Goal: Task Accomplishment & Management: Complete application form

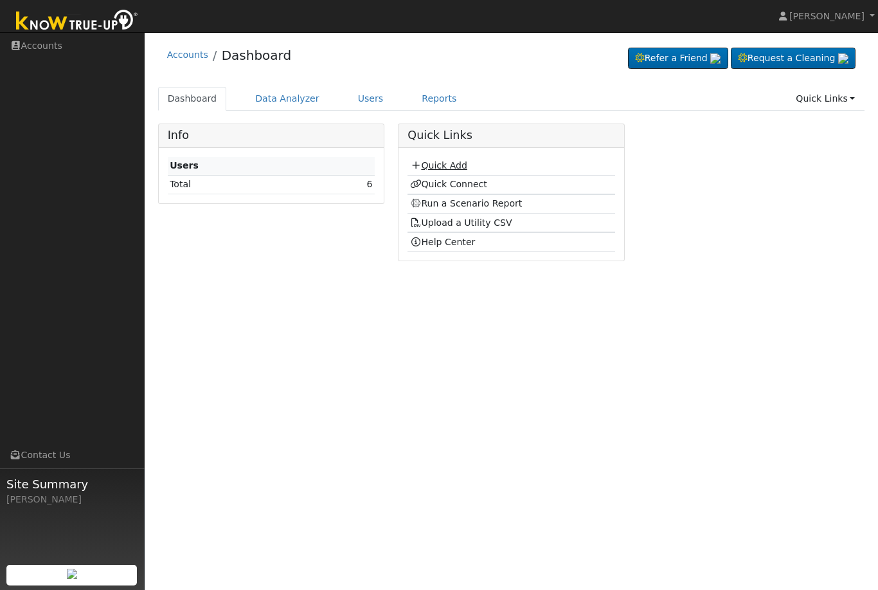
click at [441, 164] on link "Quick Add" at bounding box center [438, 165] width 57 height 10
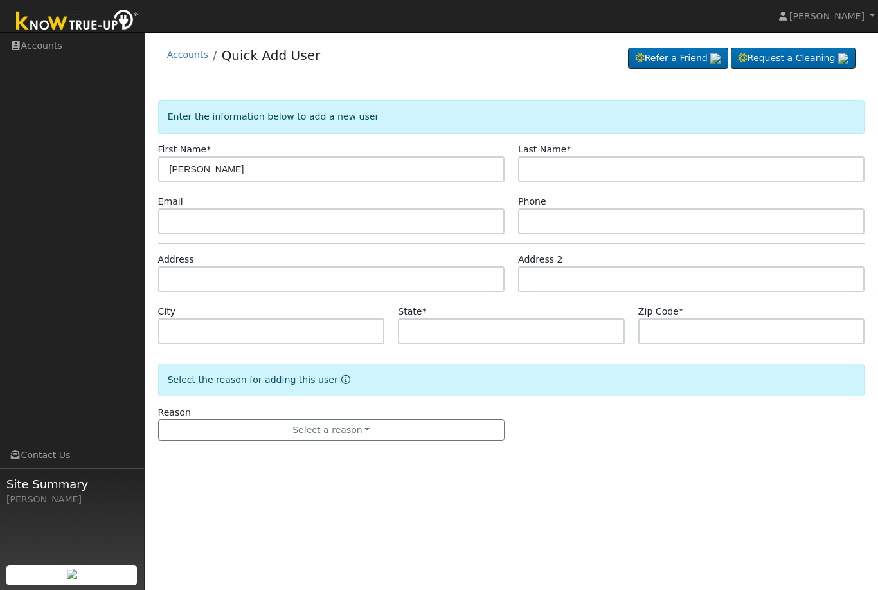
type input "[PERSON_NAME]"
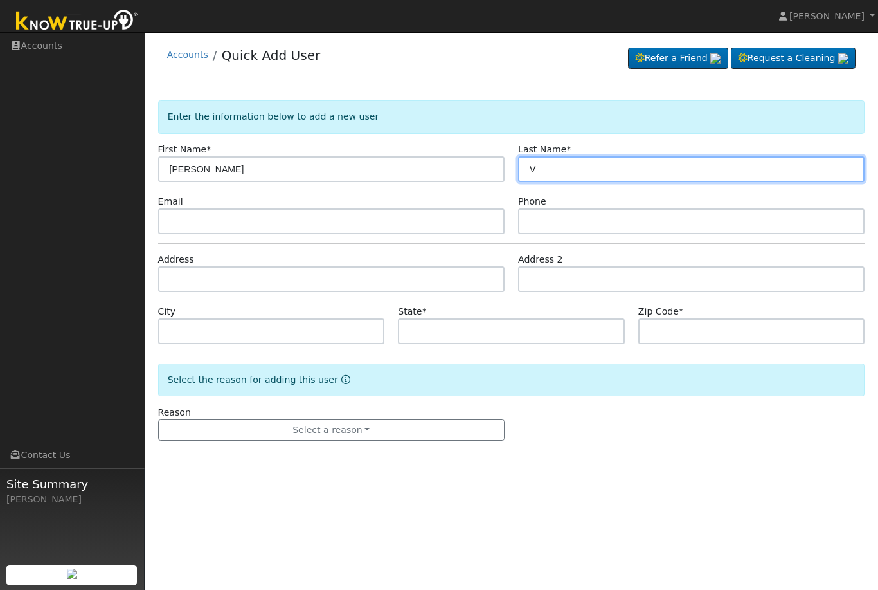
type input "V"
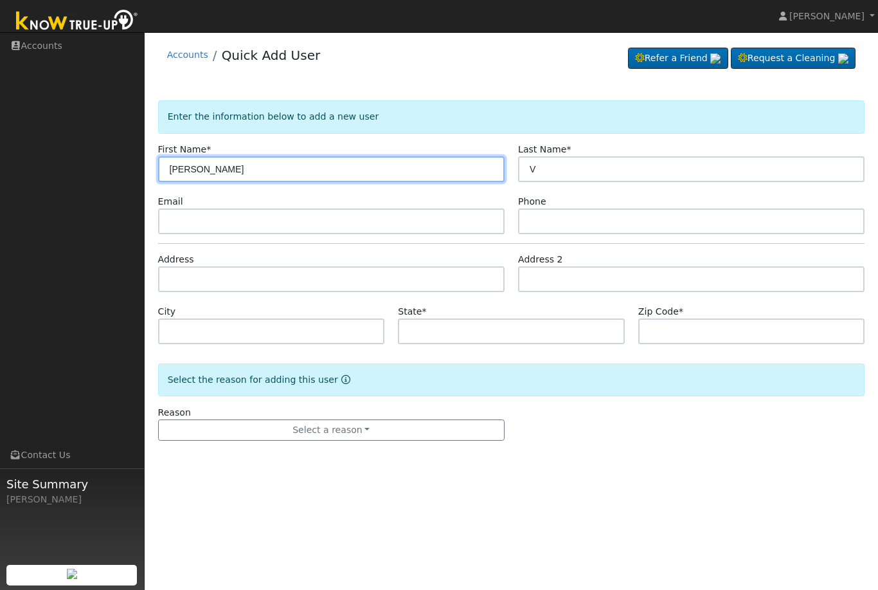
click at [264, 175] on input "[PERSON_NAME]" at bounding box center [331, 169] width 347 height 26
type input "S"
type input "Alfredo"
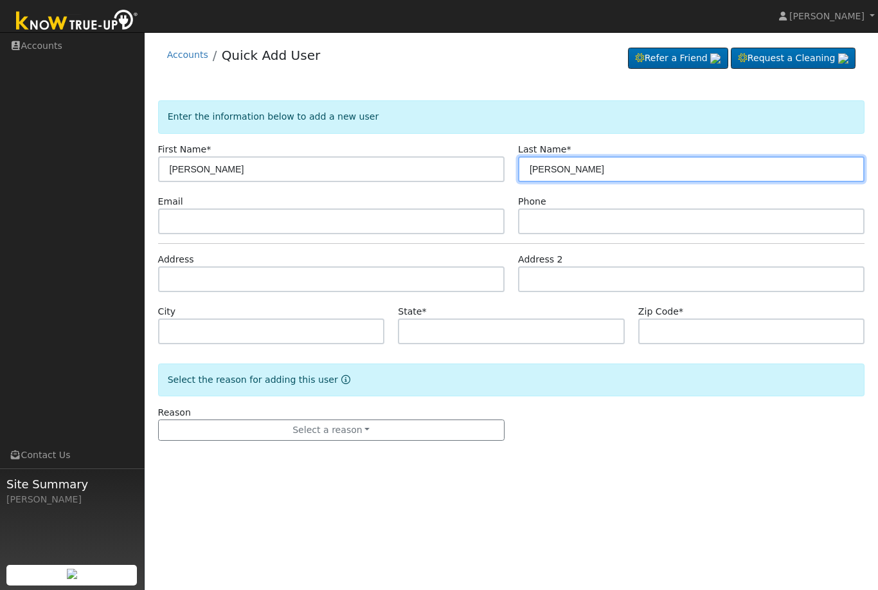
type input "Velasquez"
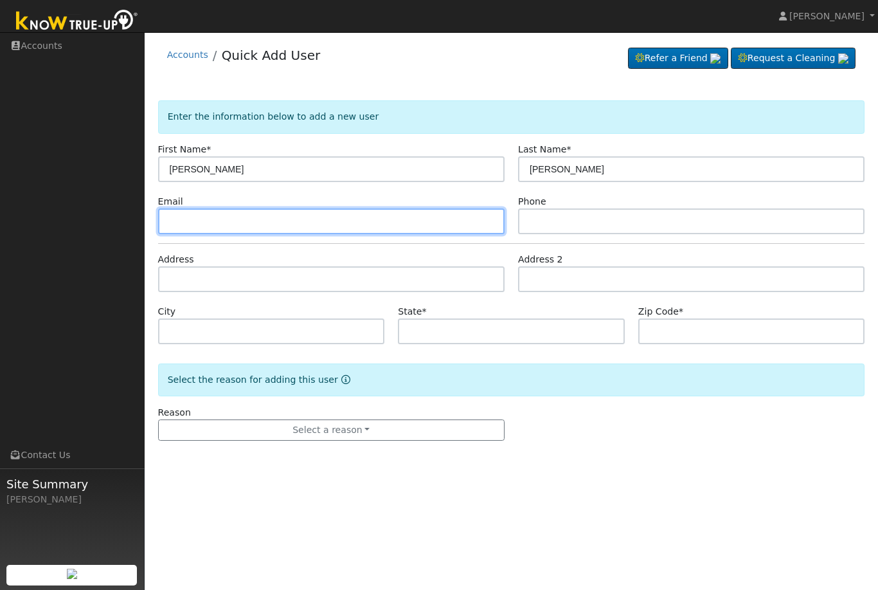
click at [418, 228] on input "text" at bounding box center [331, 221] width 347 height 26
type input "alfvel80@comcast.net"
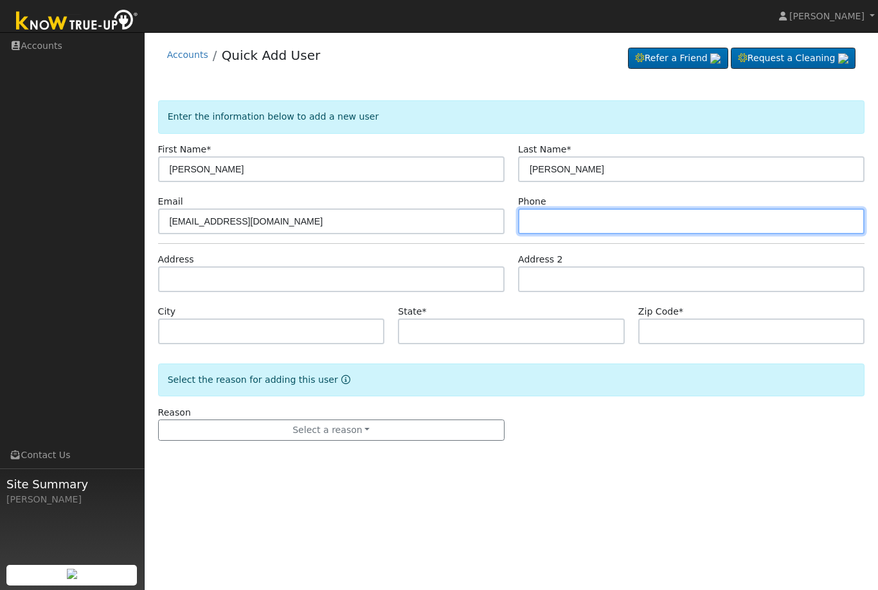
click at [586, 221] on input "text" at bounding box center [691, 221] width 347 height 26
type input "5595403043"
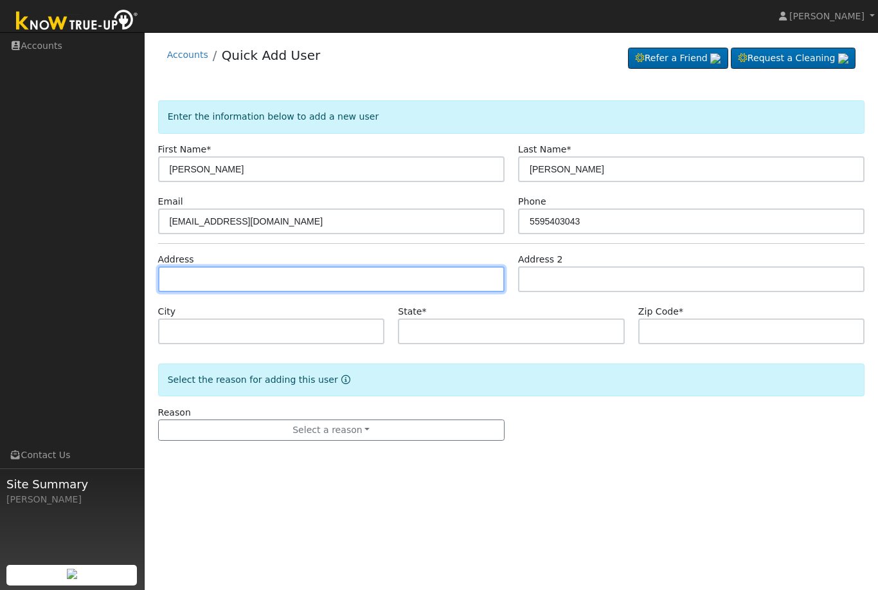
click at [302, 282] on input "text" at bounding box center [331, 279] width 347 height 26
type input "[STREET_ADDRESS]"
type input "Tulare"
type input "CA"
type input "93274"
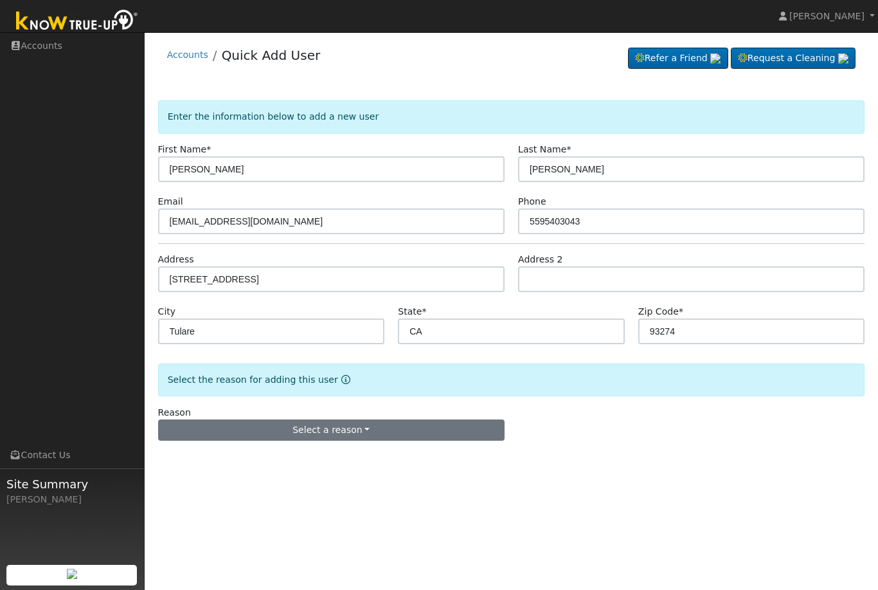
click at [361, 429] on button "Select a reason" at bounding box center [331, 430] width 347 height 22
click at [213, 460] on link "New lead" at bounding box center [230, 456] width 142 height 18
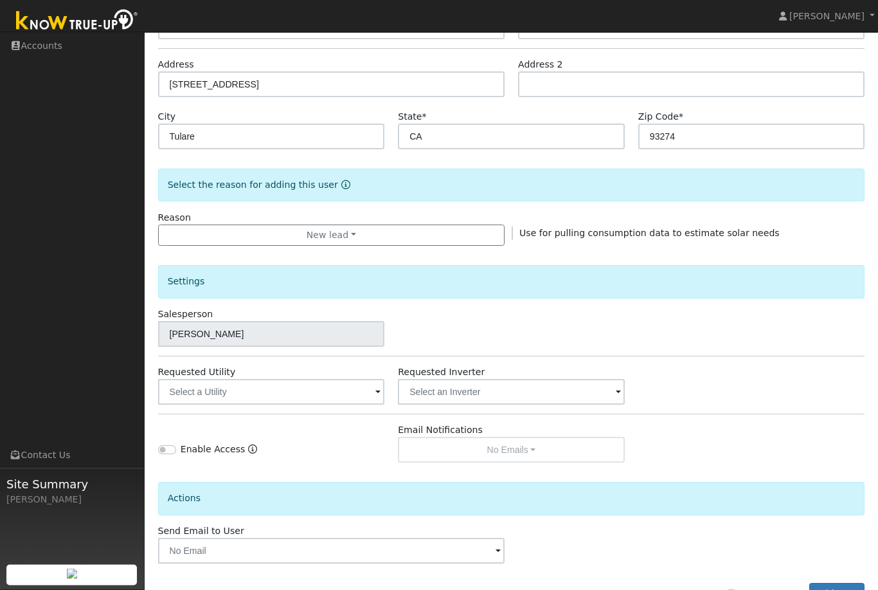
scroll to position [199, 0]
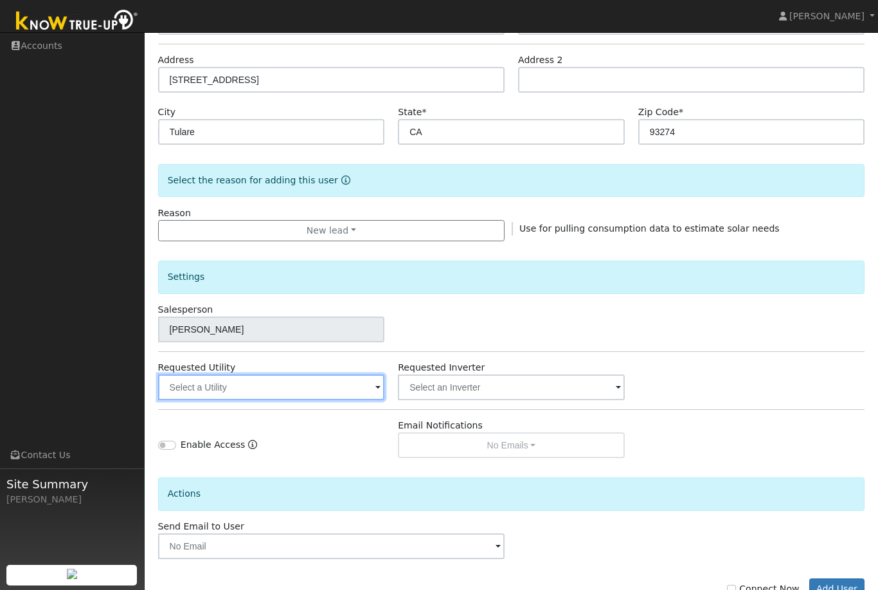
click at [371, 389] on input "text" at bounding box center [271, 387] width 227 height 26
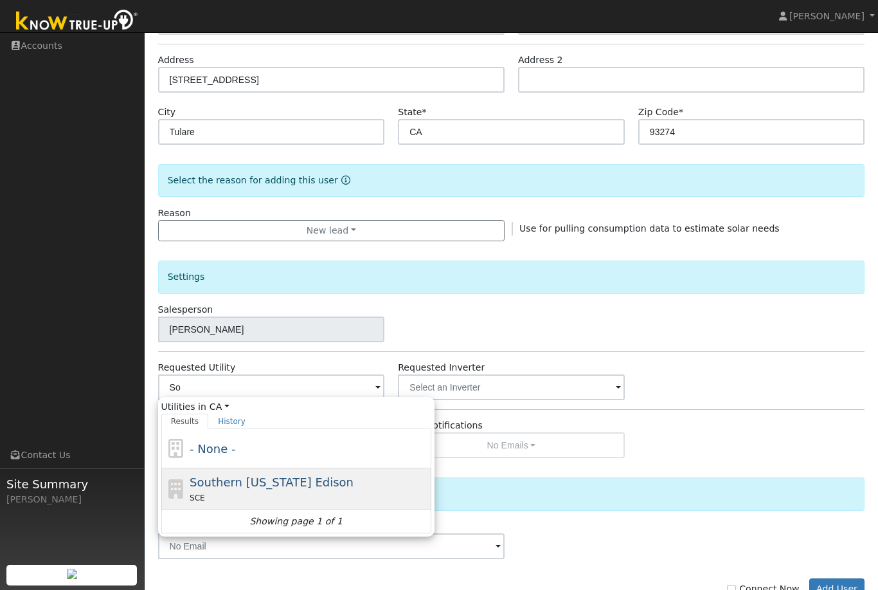
click at [325, 484] on span "Southern [US_STATE] Edison" at bounding box center [272, 482] width 164 height 14
type input "Southern [US_STATE] Edison"
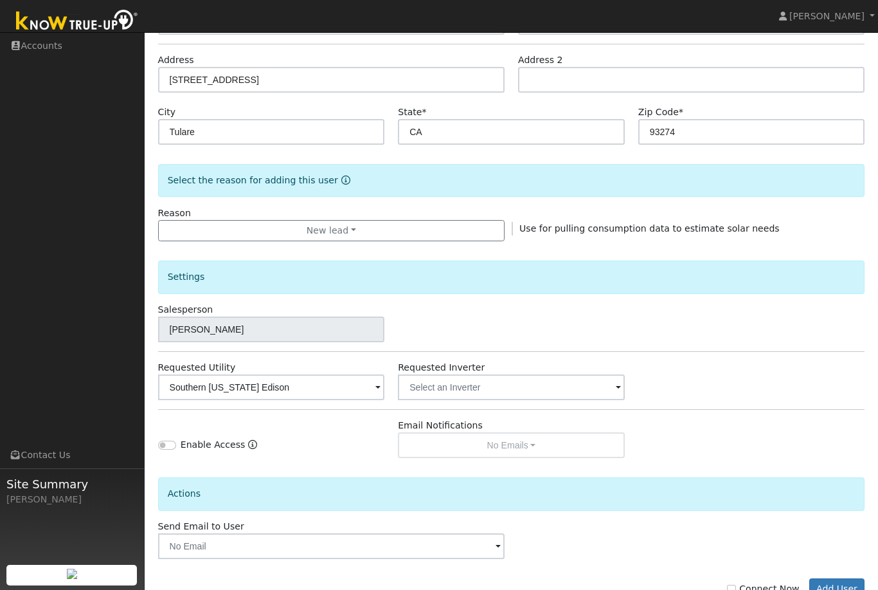
click at [498, 545] on span at bounding box center [498, 546] width 5 height 15
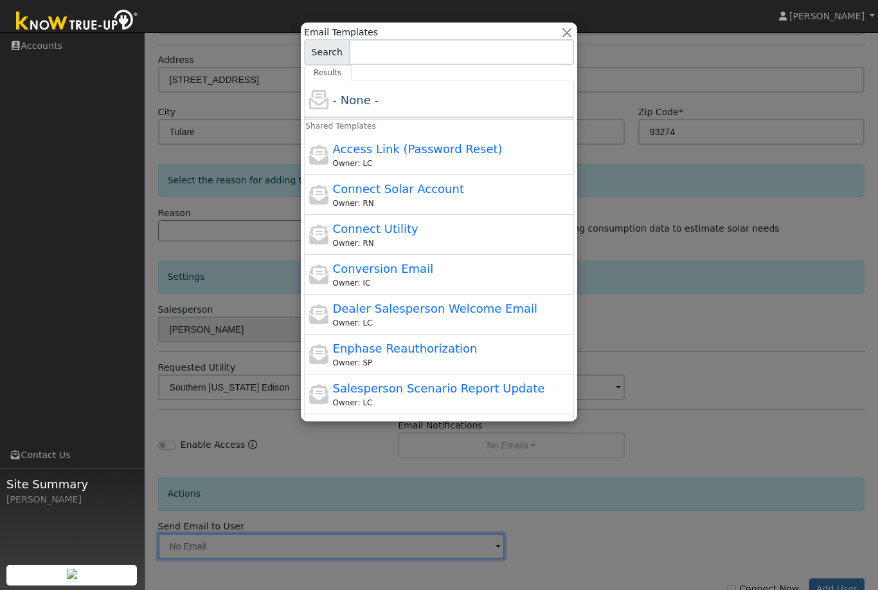
click at [818, 223] on div at bounding box center [439, 295] width 878 height 590
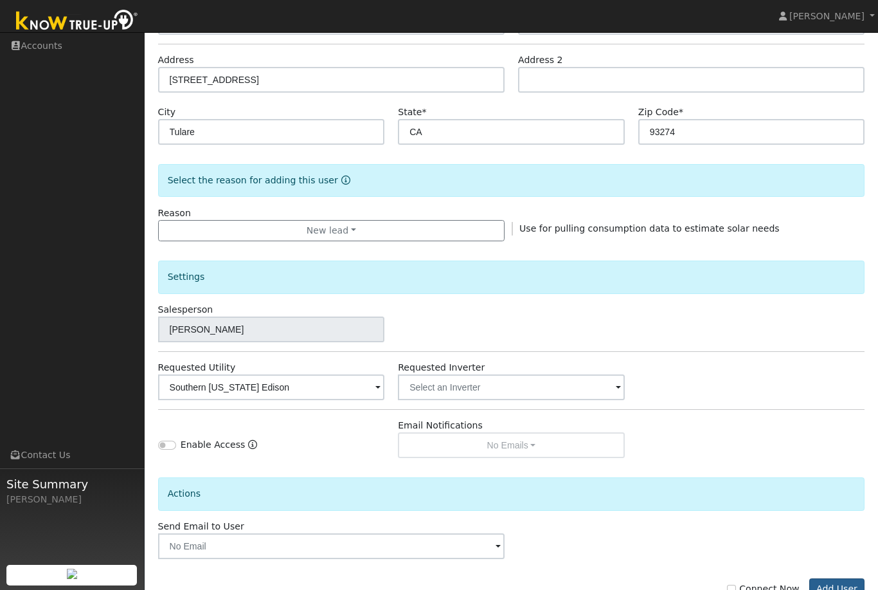
click at [851, 589] on button "Add User" at bounding box center [837, 589] width 56 height 22
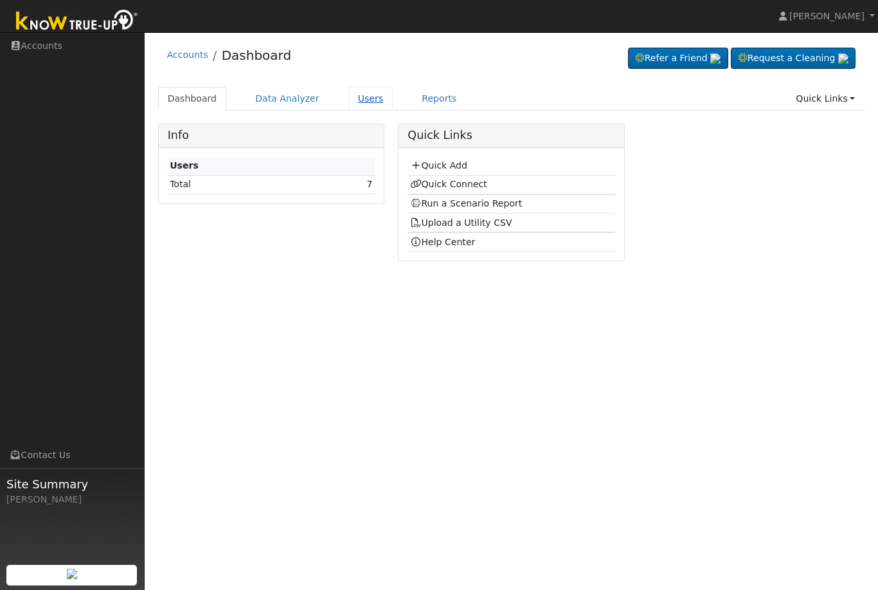
click at [363, 101] on link "Users" at bounding box center [370, 99] width 45 height 24
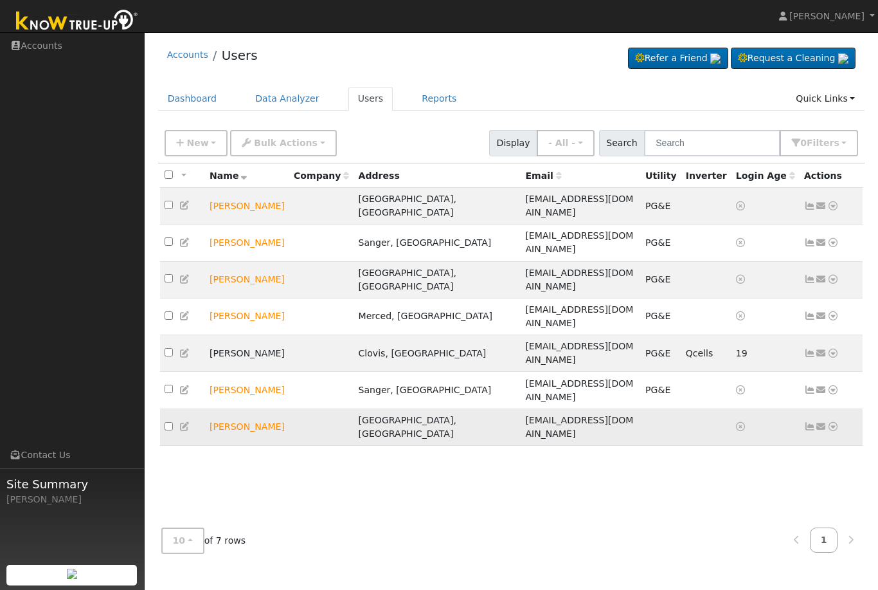
click at [835, 422] on icon at bounding box center [833, 426] width 12 height 9
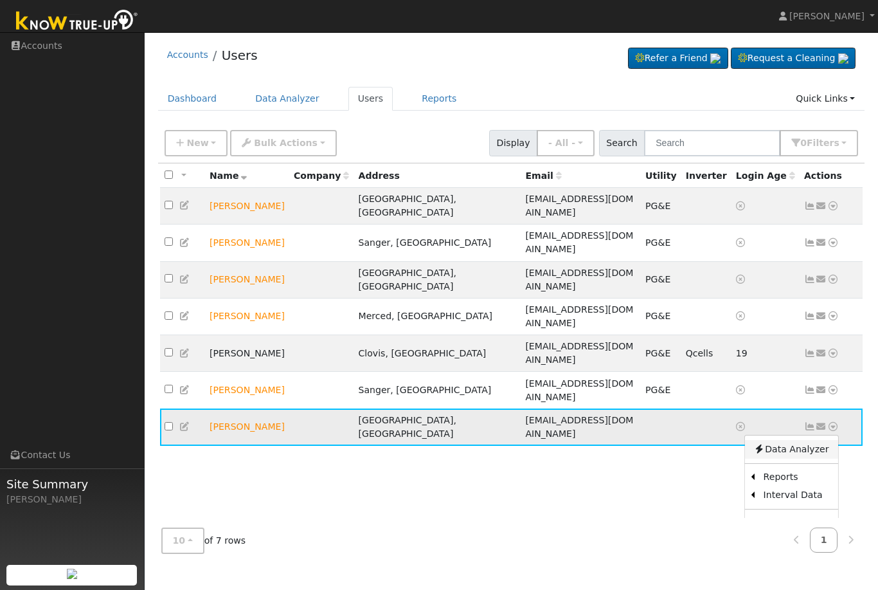
click at [780, 440] on link "Data Analyzer" at bounding box center [791, 449] width 93 height 18
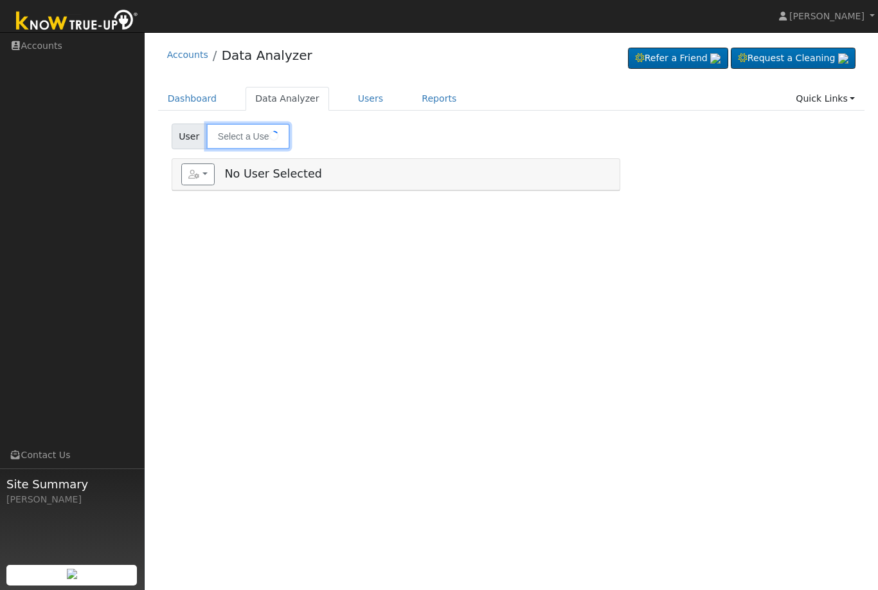
type input "[PERSON_NAME]"
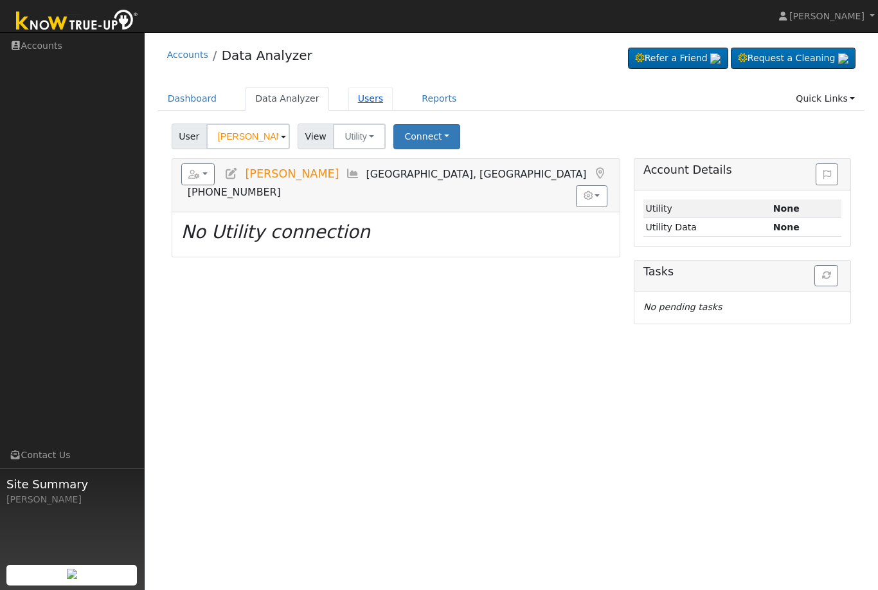
click at [356, 97] on link "Users" at bounding box center [370, 99] width 45 height 24
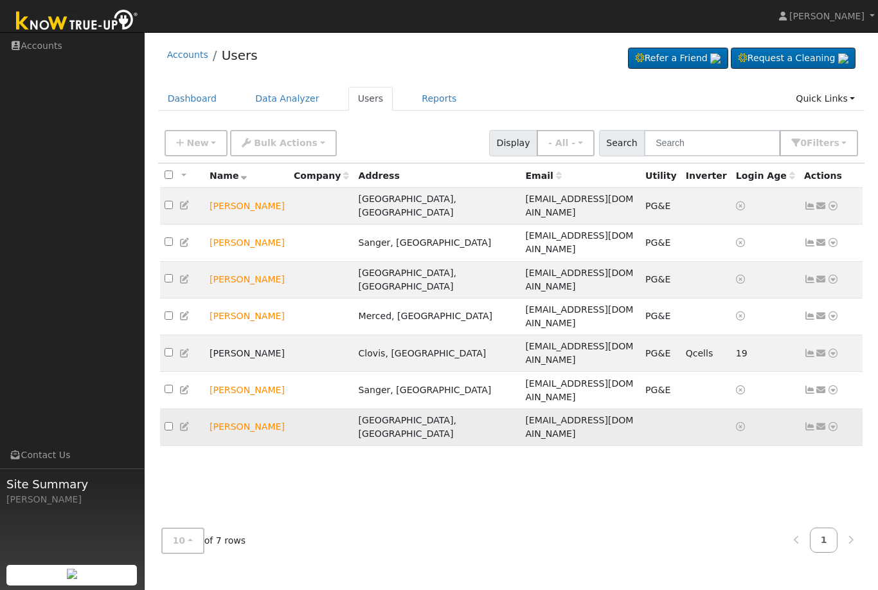
click at [835, 422] on icon at bounding box center [833, 426] width 12 height 9
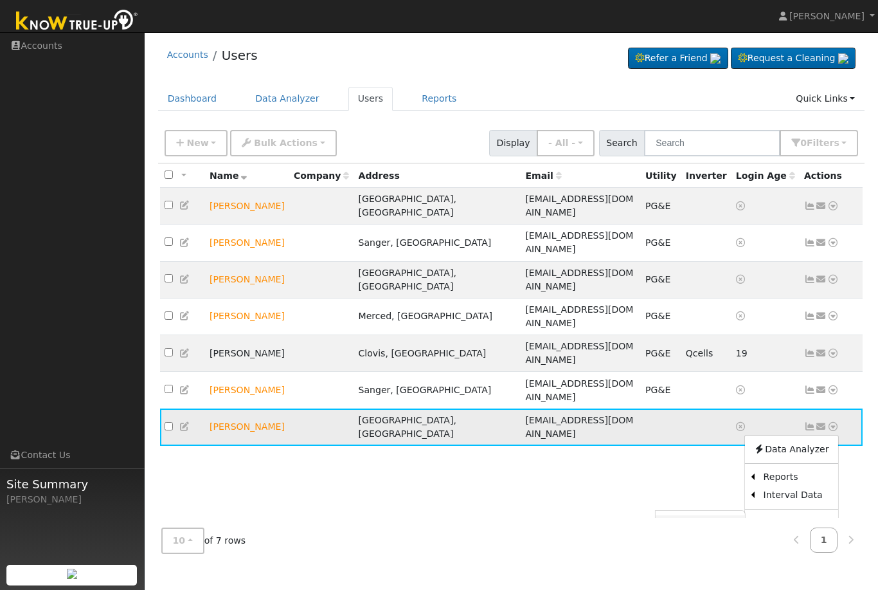
click at [689, 515] on link "Utility" at bounding box center [700, 524] width 89 height 18
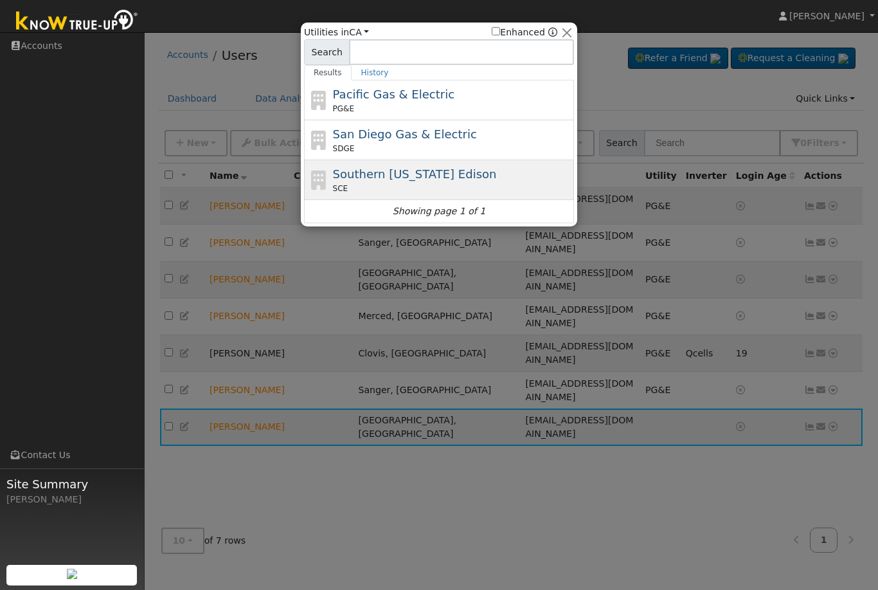
click at [401, 179] on span "Southern California Edison" at bounding box center [415, 174] width 164 height 14
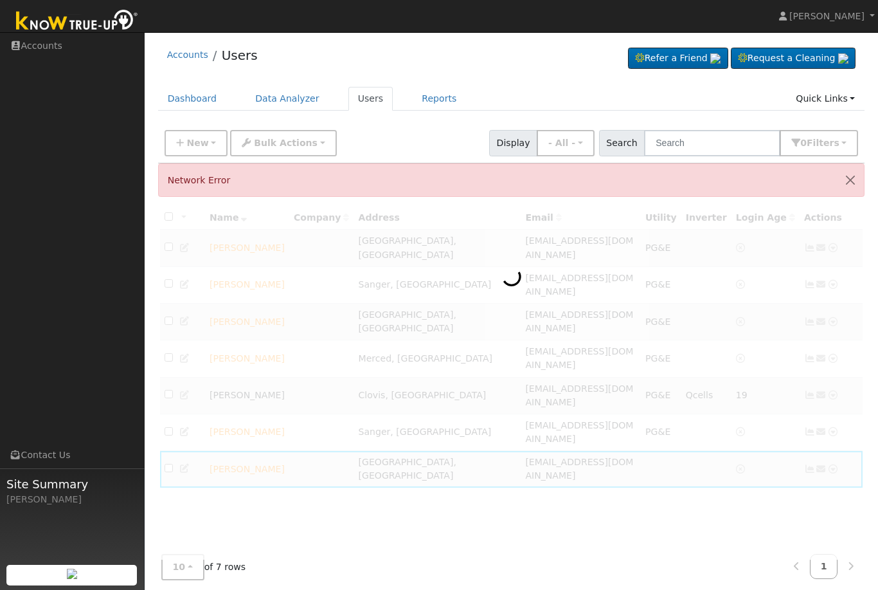
scroll to position [46, 0]
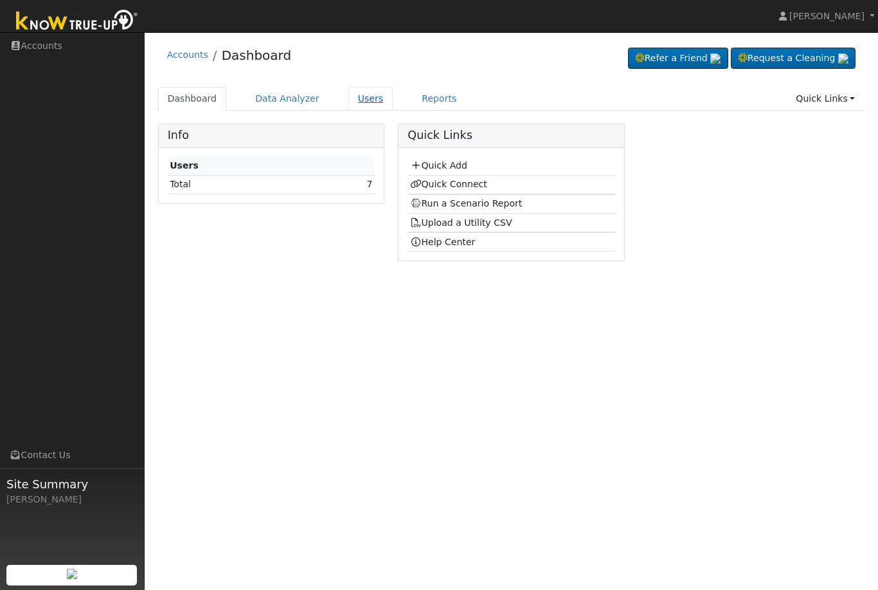
click at [363, 102] on link "Users" at bounding box center [370, 99] width 45 height 24
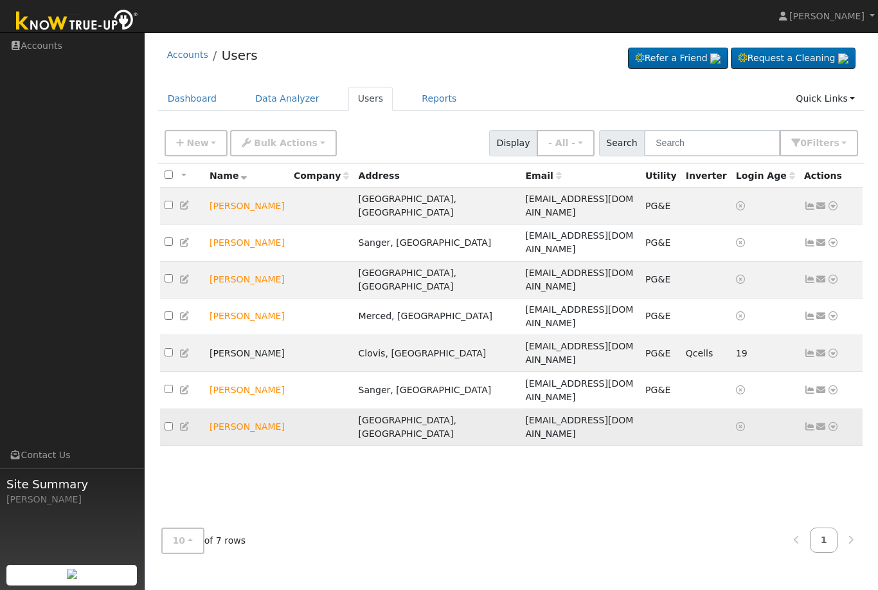
click at [839, 408] on td "Send Email... Data Analyzer Reports Scenario Health Check Energy Audit Account …" at bounding box center [832, 426] width 64 height 37
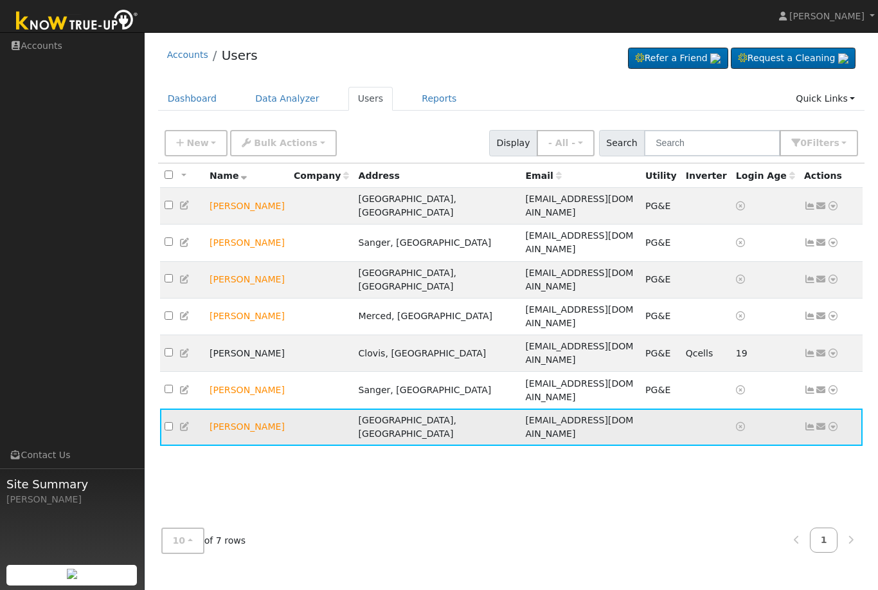
click at [835, 422] on icon at bounding box center [833, 426] width 12 height 9
click at [784, 440] on link "Data Analyzer" at bounding box center [791, 449] width 93 height 18
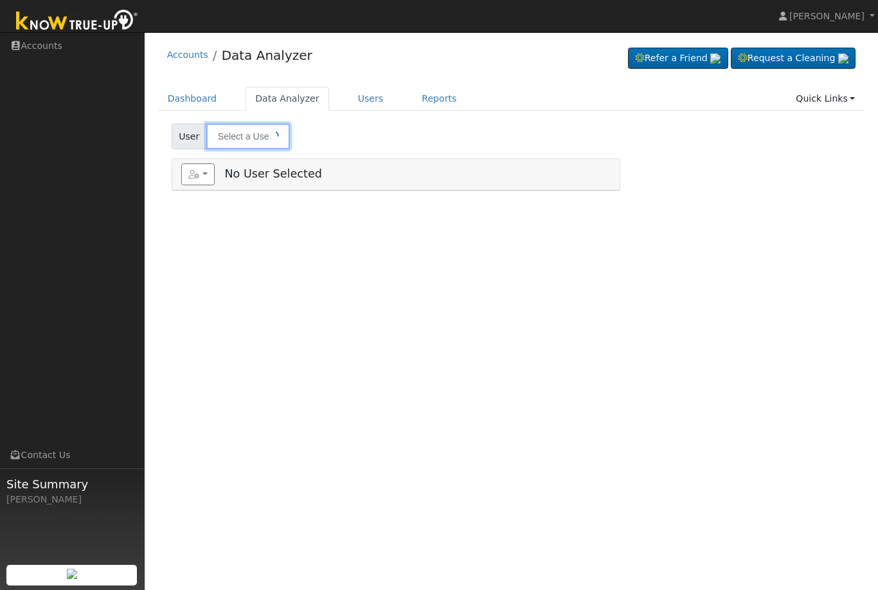
type input "[PERSON_NAME]"
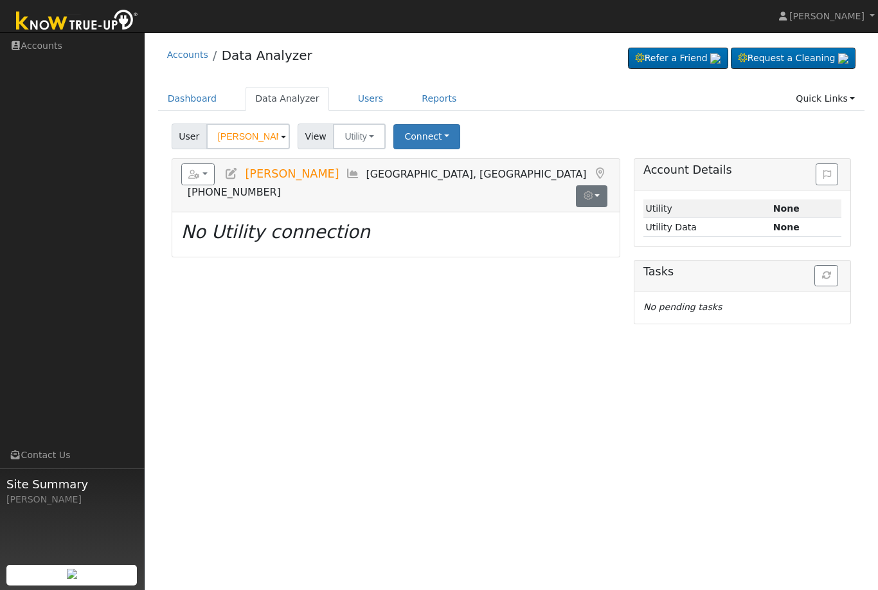
click at [598, 185] on button "button" at bounding box center [592, 196] width 32 height 22
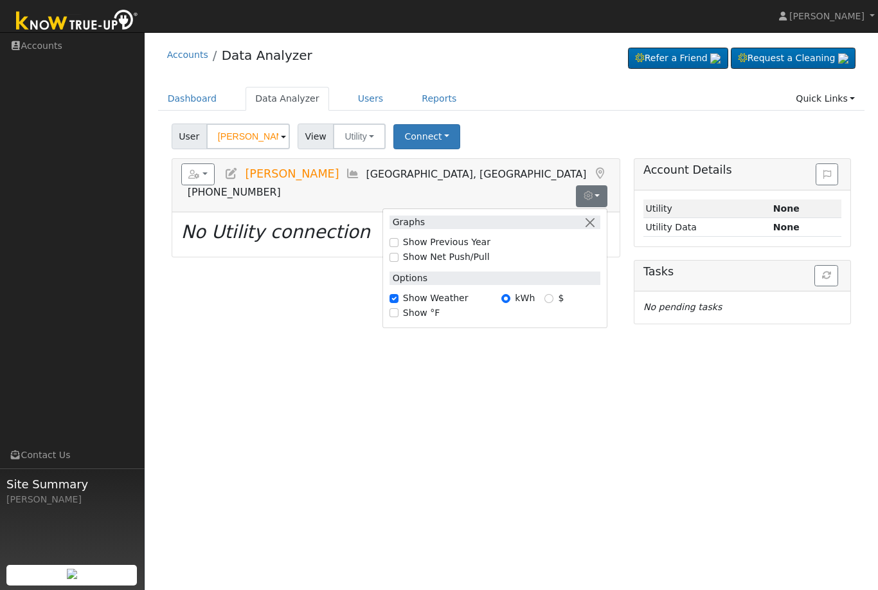
click at [598, 185] on button "button" at bounding box center [592, 196] width 32 height 22
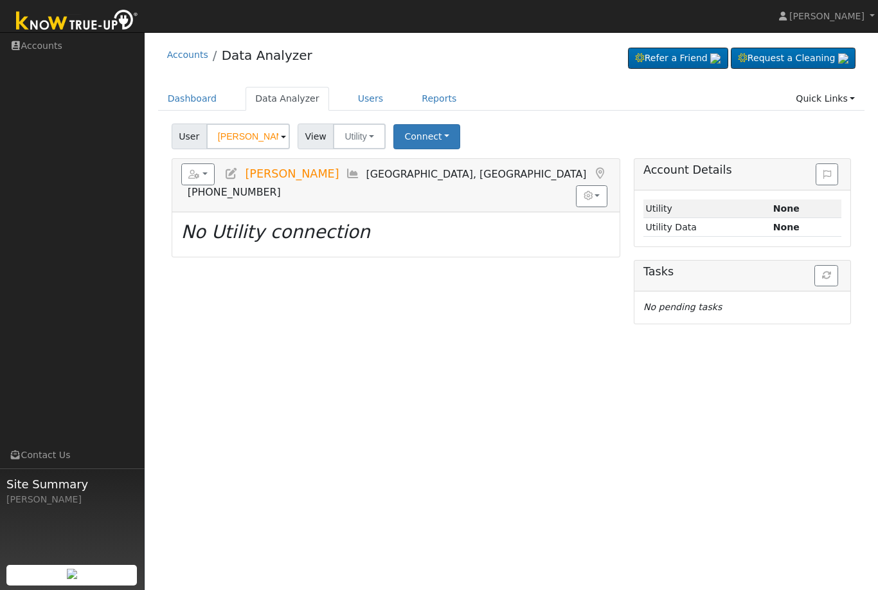
click at [232, 172] on icon at bounding box center [231, 174] width 14 height 12
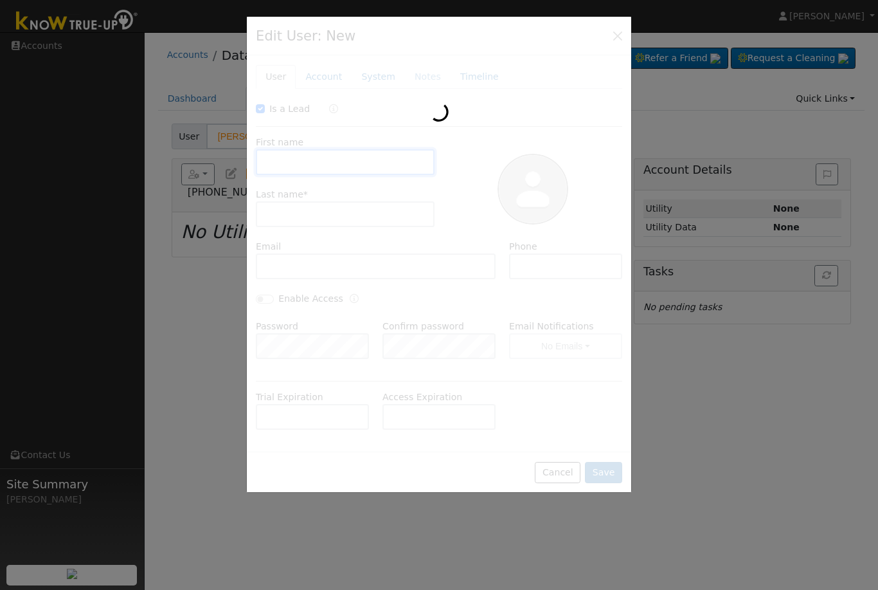
checkbox input "true"
type input "[PERSON_NAME]"
type input "Velasquez"
type input "[EMAIL_ADDRESS][DOMAIN_NAME]"
type input "5595403043"
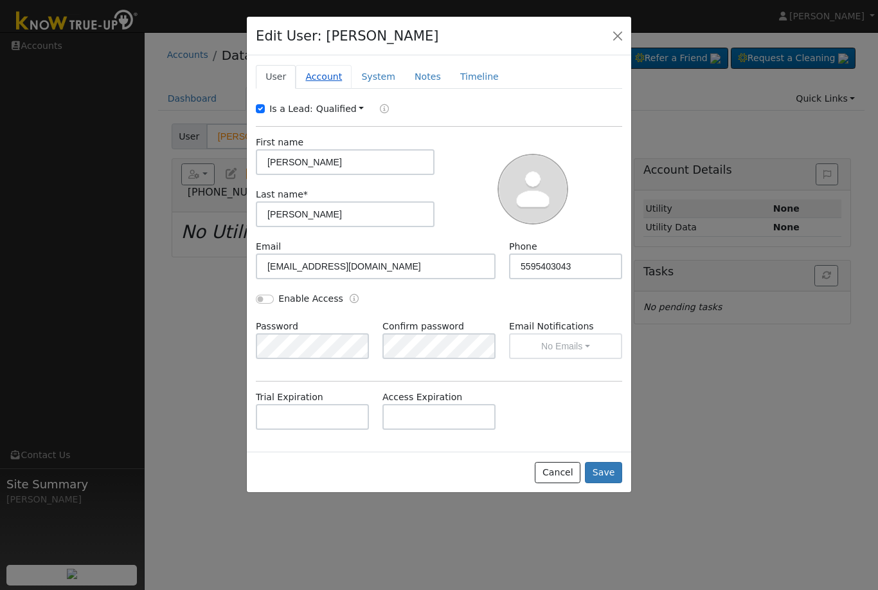
click at [326, 80] on link "Account" at bounding box center [324, 77] width 56 height 24
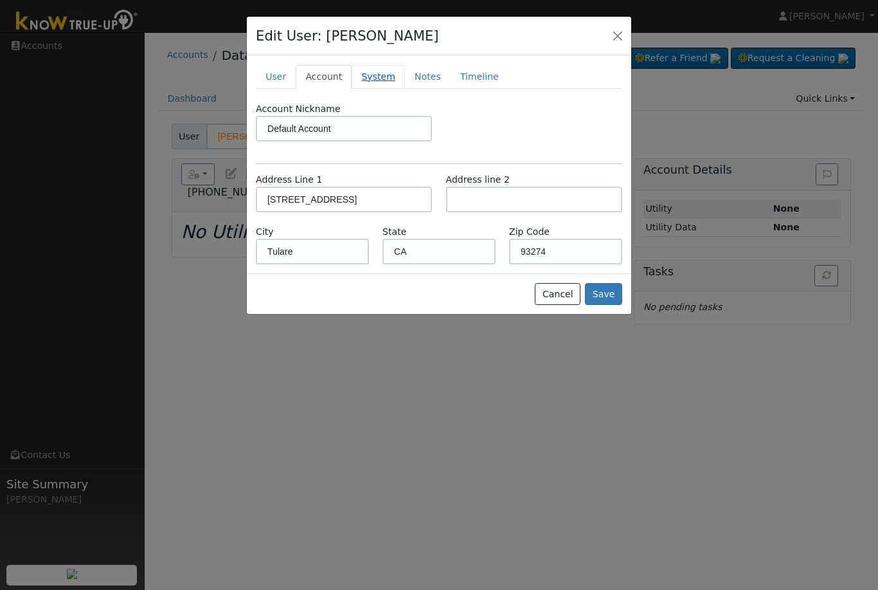
click at [377, 78] on link "System" at bounding box center [378, 77] width 53 height 24
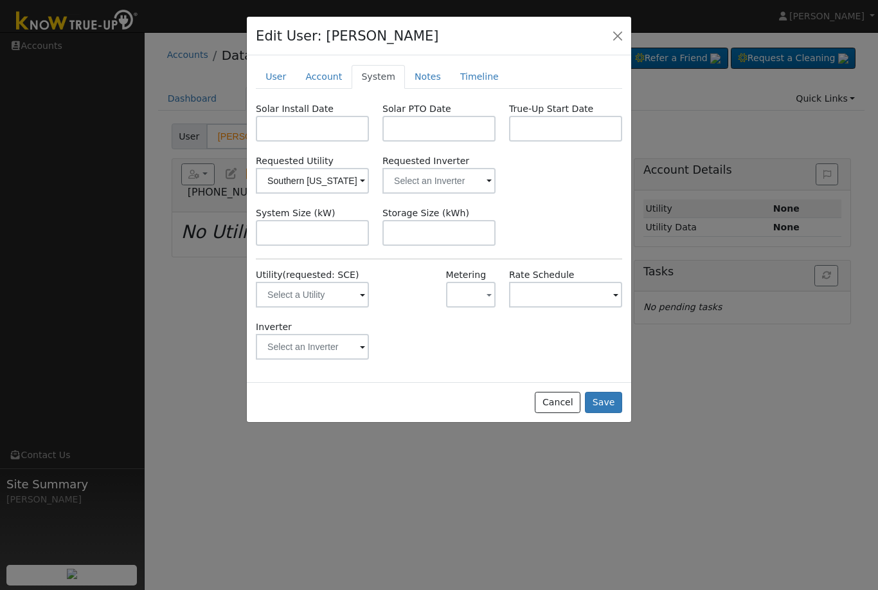
click at [360, 294] on span at bounding box center [362, 295] width 5 height 15
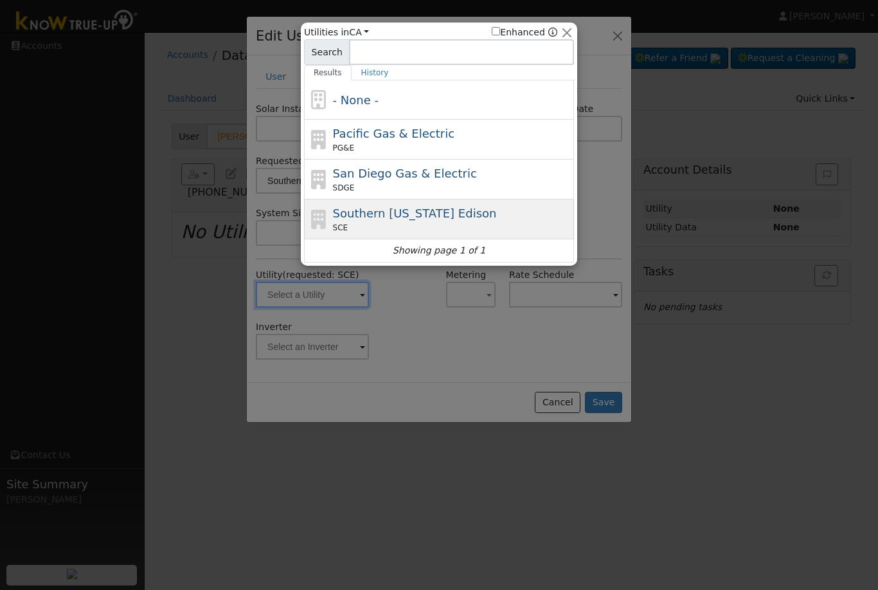
click at [378, 221] on div "Southern California Edison SCE" at bounding box center [452, 218] width 239 height 29
type input "SCE"
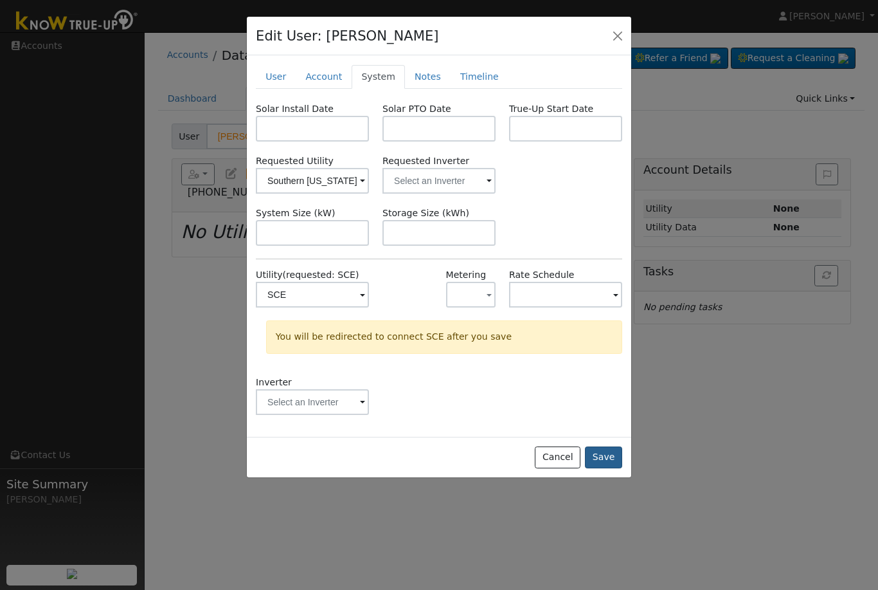
click at [600, 455] on button "Save" at bounding box center [603, 457] width 37 height 22
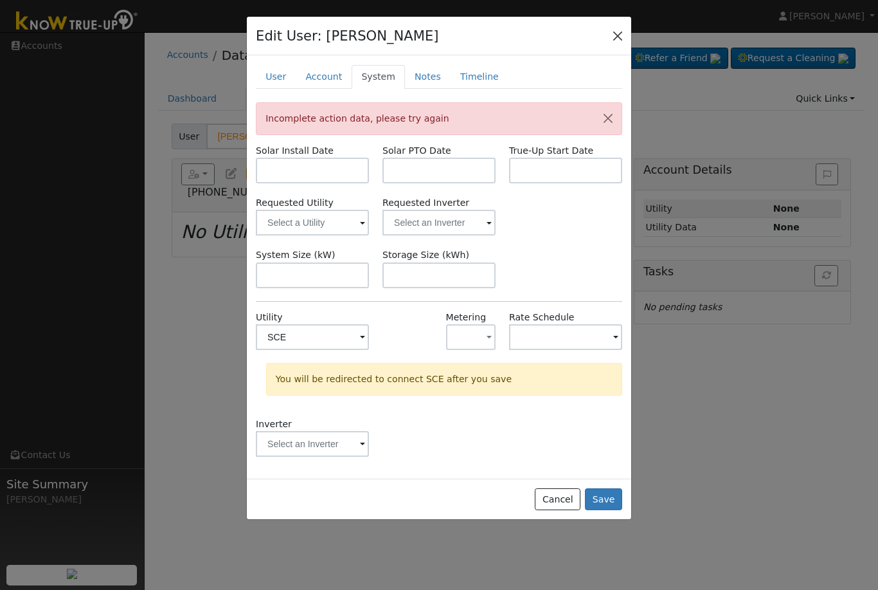
click at [616, 41] on button "button" at bounding box center [618, 35] width 18 height 18
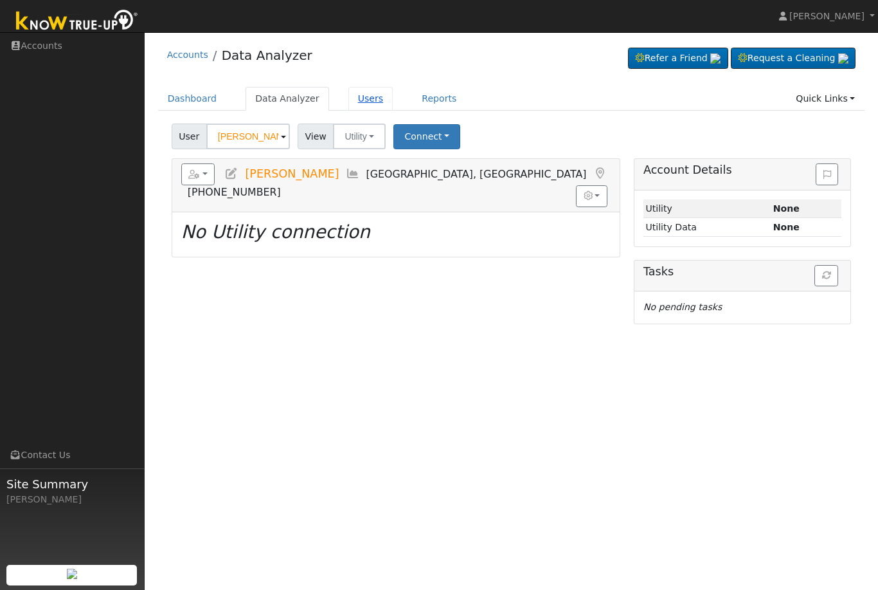
click at [367, 102] on link "Users" at bounding box center [370, 99] width 45 height 24
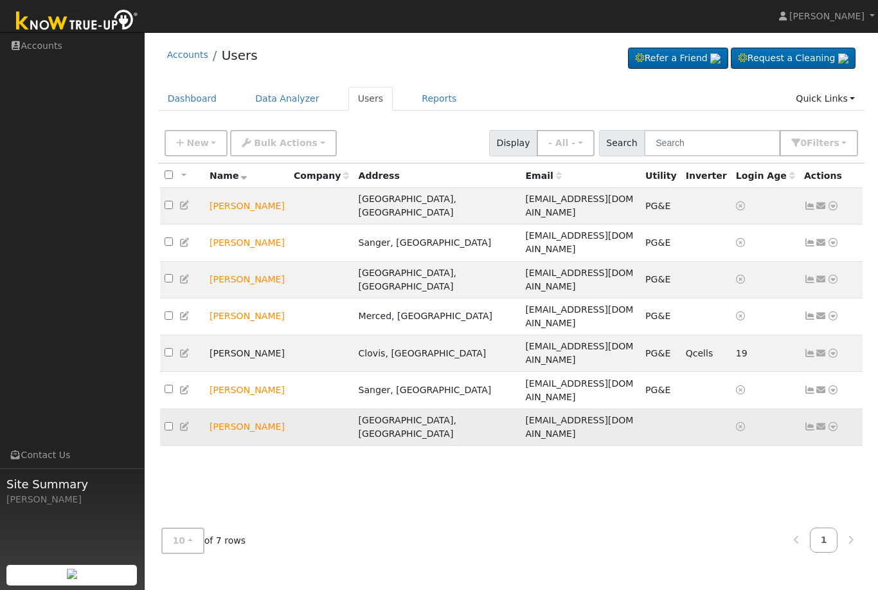
click at [836, 422] on icon at bounding box center [833, 426] width 12 height 9
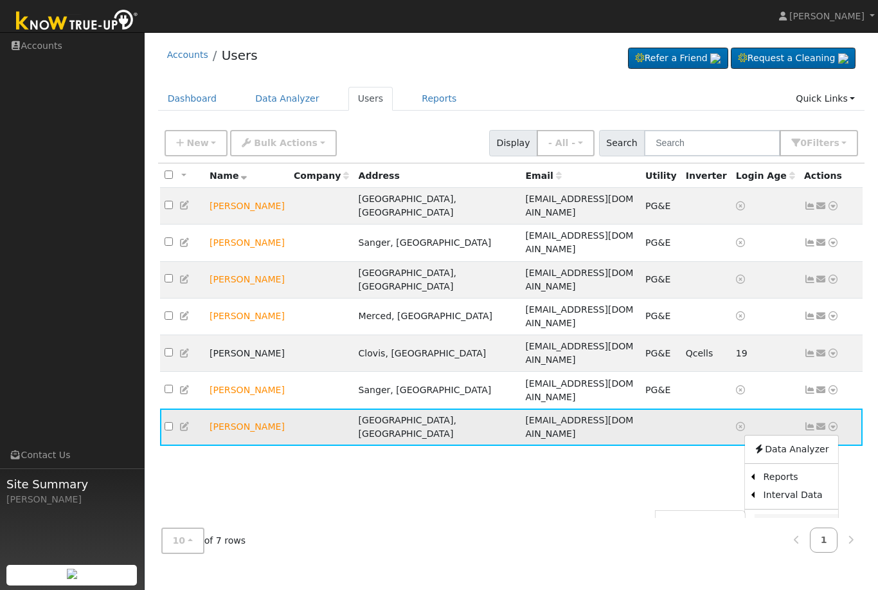
click at [788, 514] on link "Connect" at bounding box center [797, 523] width 84 height 18
click at [837, 422] on icon at bounding box center [833, 426] width 12 height 9
click at [694, 515] on link "Utility" at bounding box center [700, 524] width 89 height 18
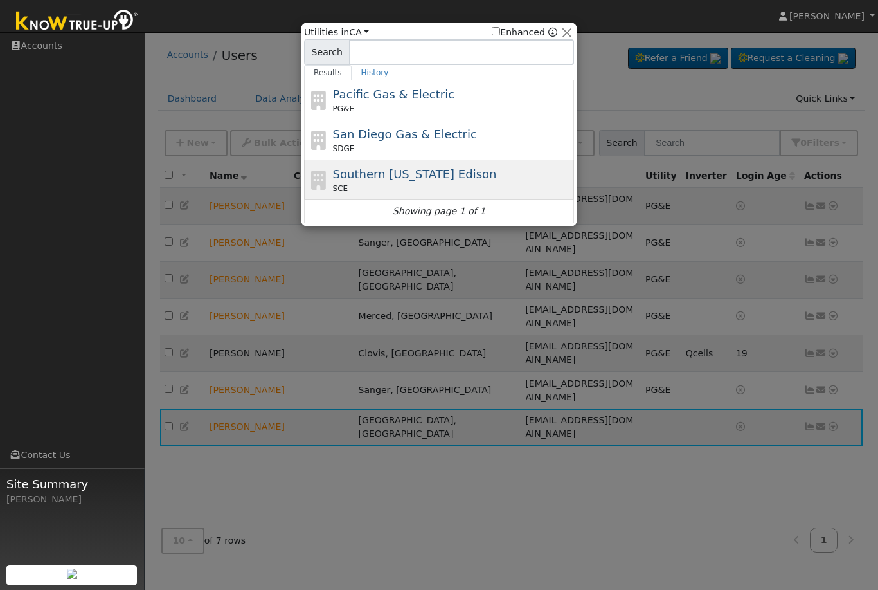
click at [411, 173] on span "Southern [US_STATE] Edison" at bounding box center [415, 174] width 164 height 14
